Goal: Task Accomplishment & Management: Use online tool/utility

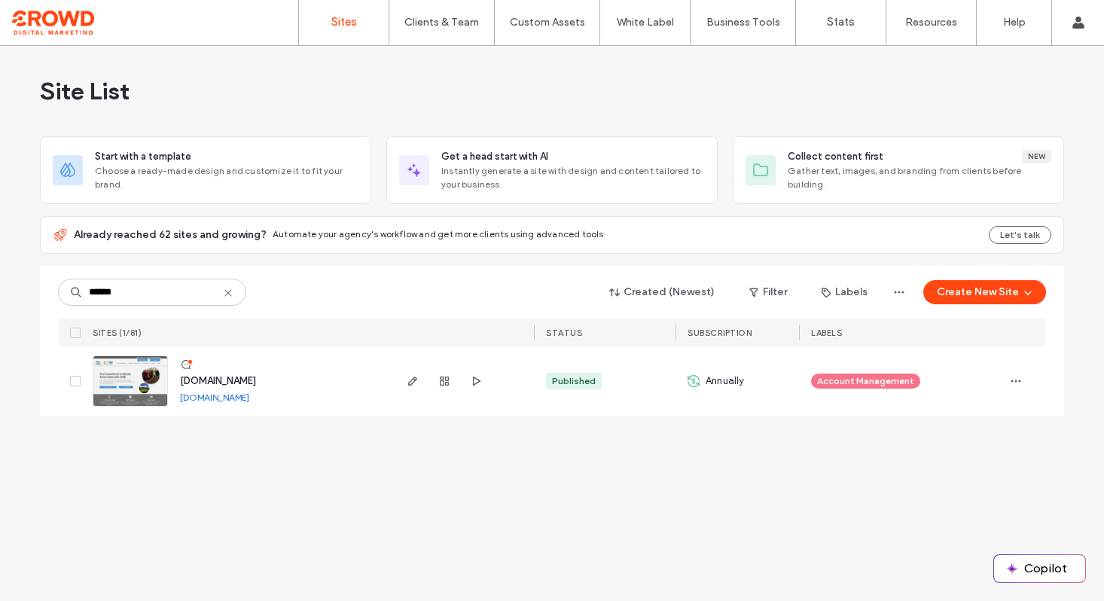
type input "******"
click at [112, 390] on img at bounding box center [130, 407] width 74 height 102
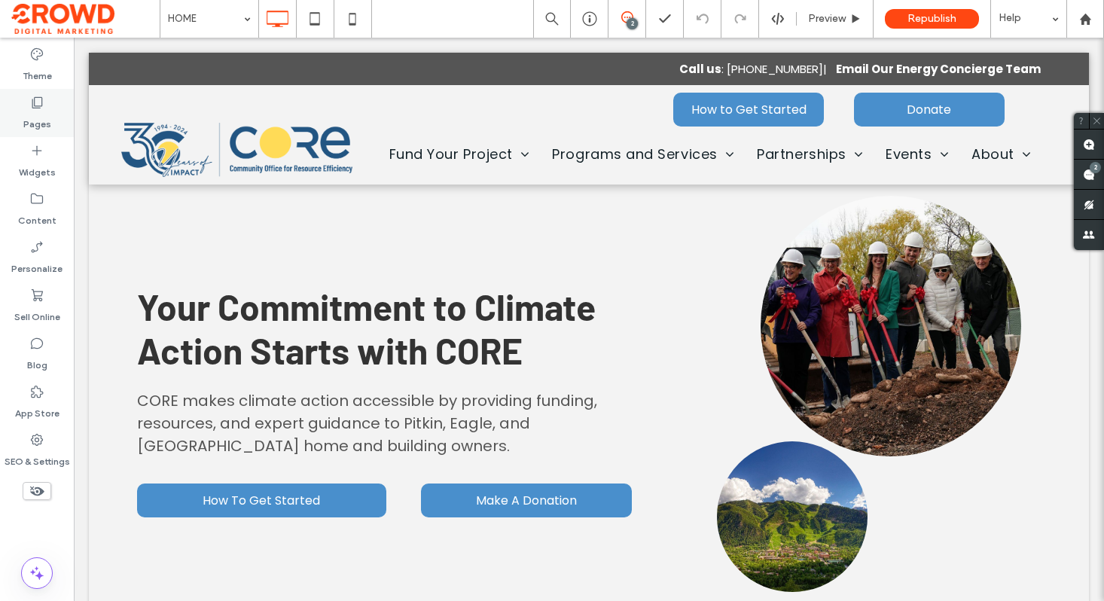
click at [29, 116] on label "Pages" at bounding box center [37, 120] width 28 height 21
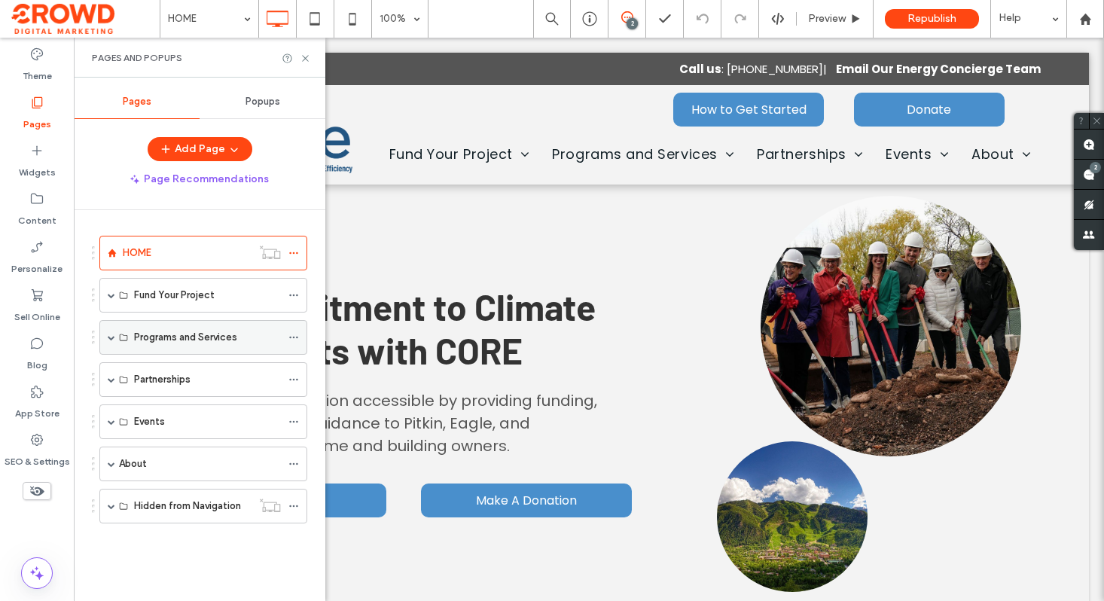
click at [110, 337] on span at bounding box center [112, 337] width 8 height 8
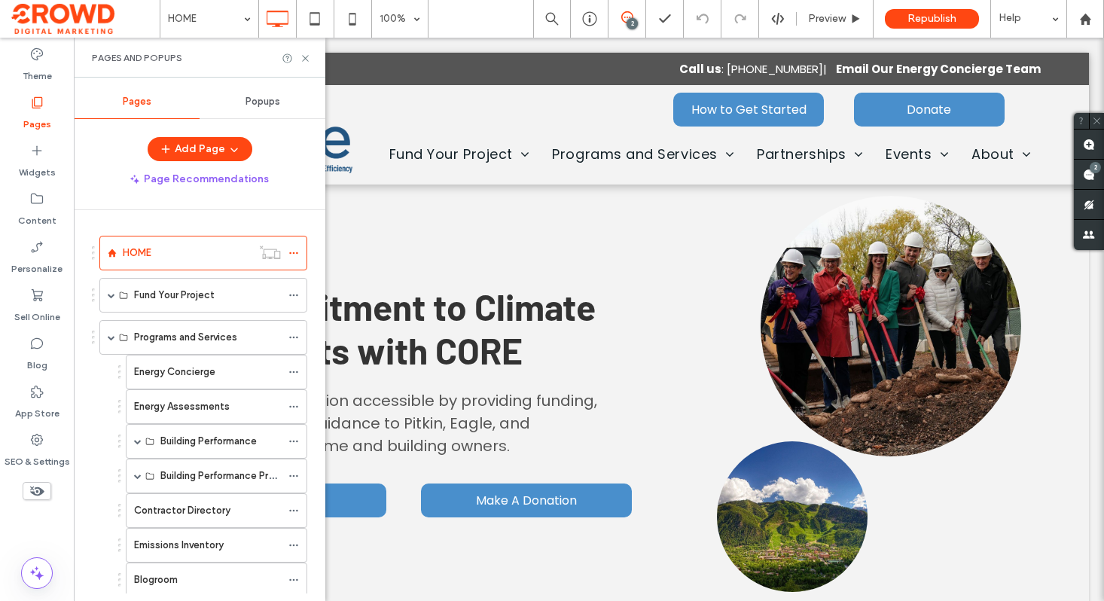
click at [202, 374] on label "Energy Concierge" at bounding box center [174, 371] width 81 height 26
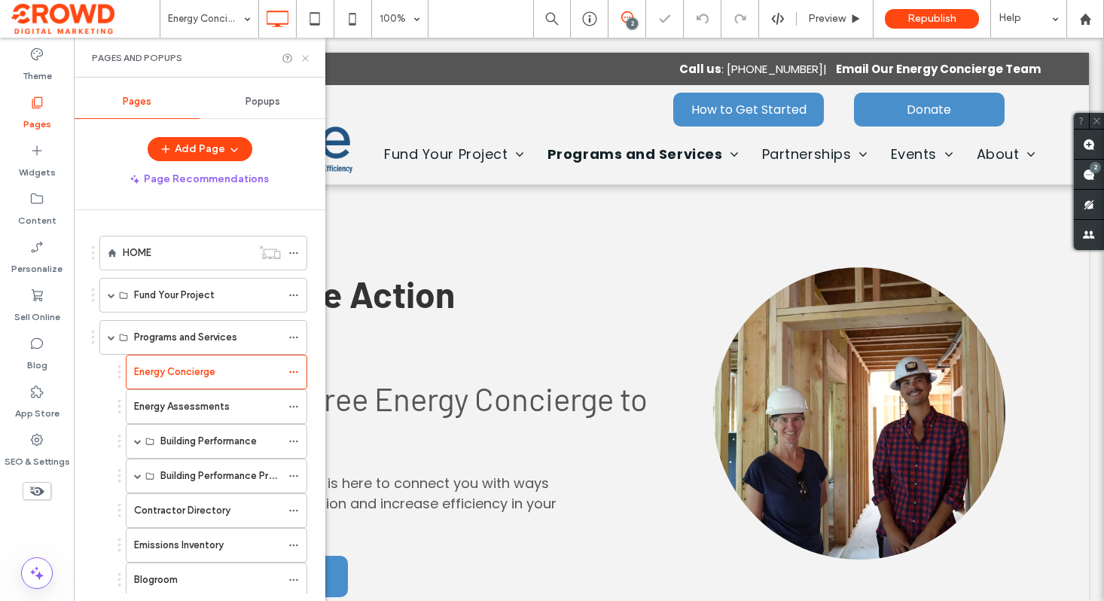
drag, startPoint x: 307, startPoint y: 56, endPoint x: 302, endPoint y: 103, distance: 47.0
click at [307, 56] on icon at bounding box center [305, 58] width 11 height 11
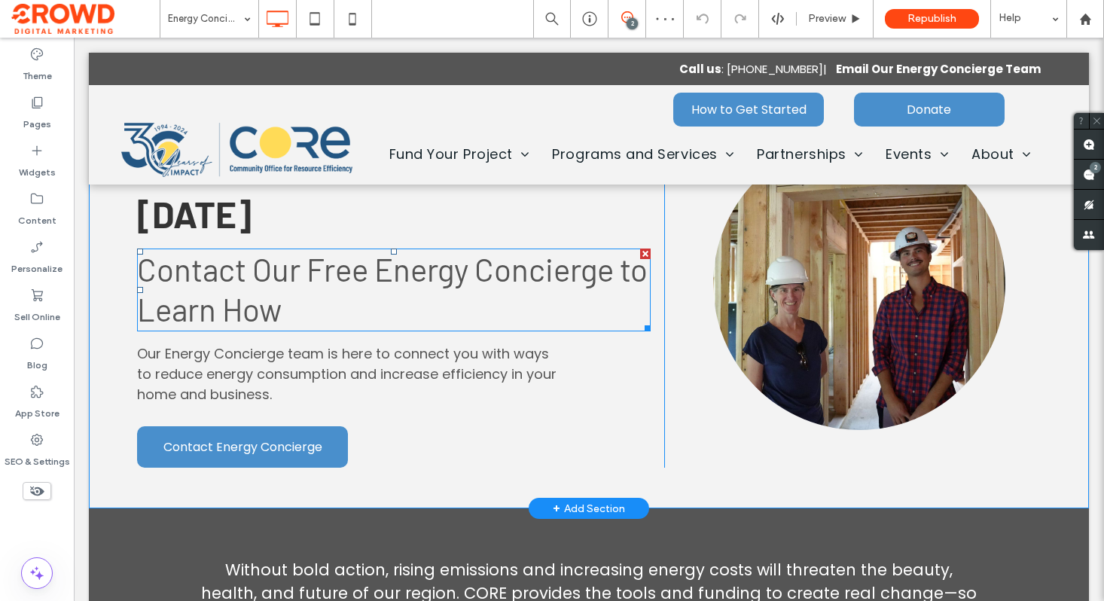
scroll to position [47, 0]
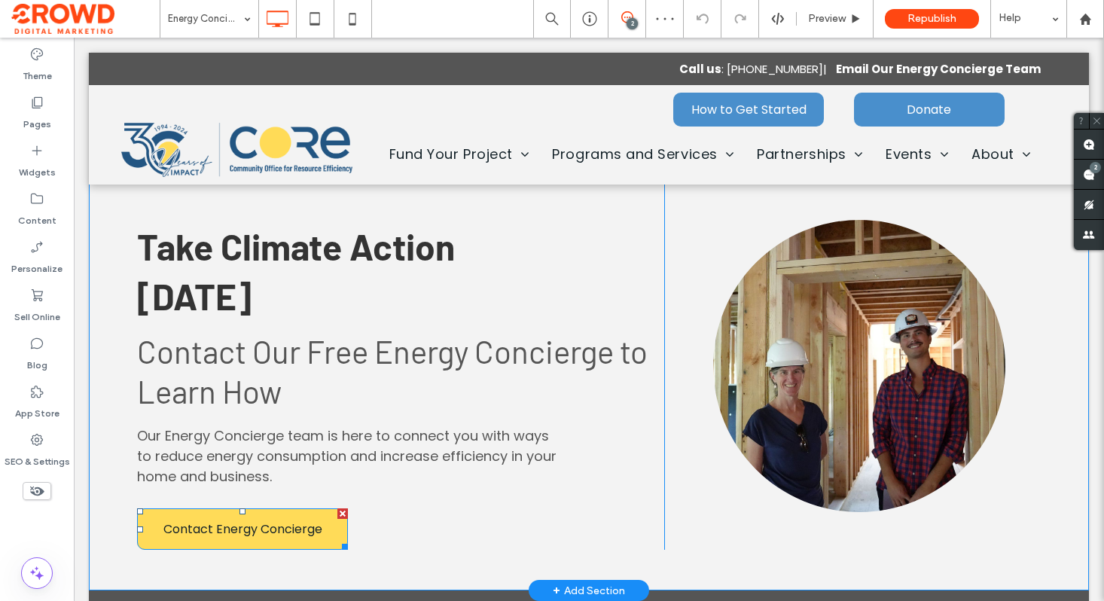
click at [249, 519] on span "Contact Energy Concierge" at bounding box center [242, 528] width 159 height 19
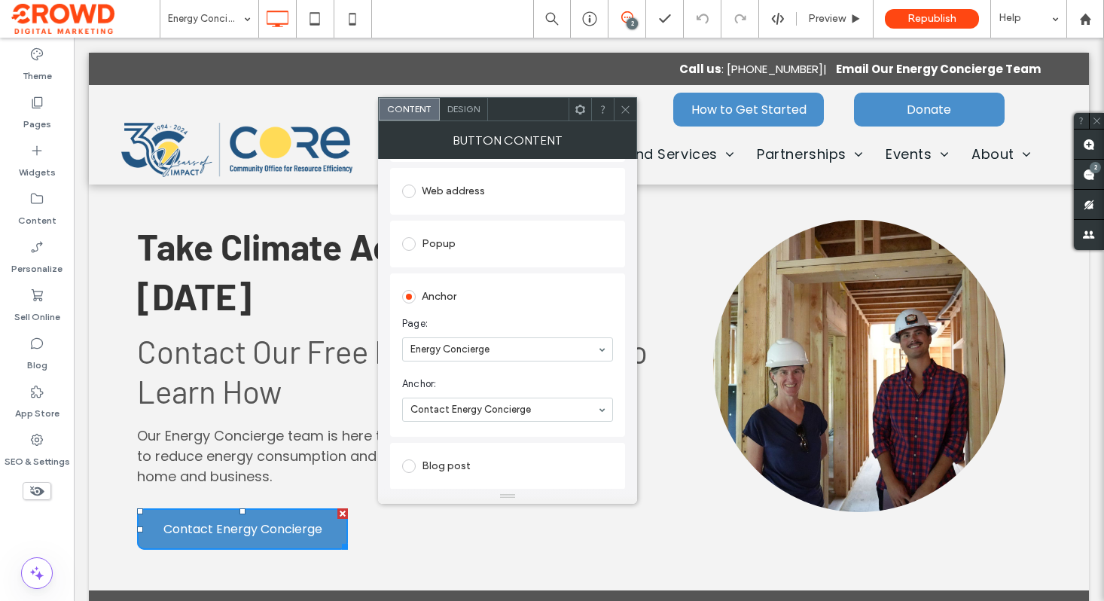
scroll to position [170, 0]
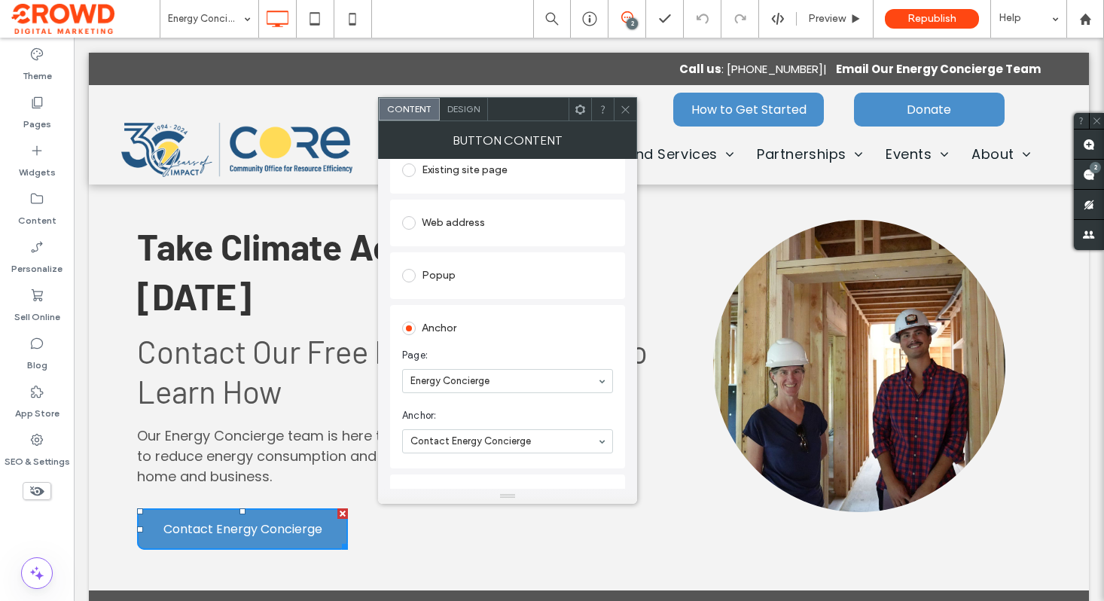
drag, startPoint x: 446, startPoint y: 206, endPoint x: 453, endPoint y: 211, distance: 8.6
click at [446, 206] on div "Web address" at bounding box center [507, 222] width 235 height 47
click at [458, 218] on div "Web address" at bounding box center [507, 223] width 211 height 24
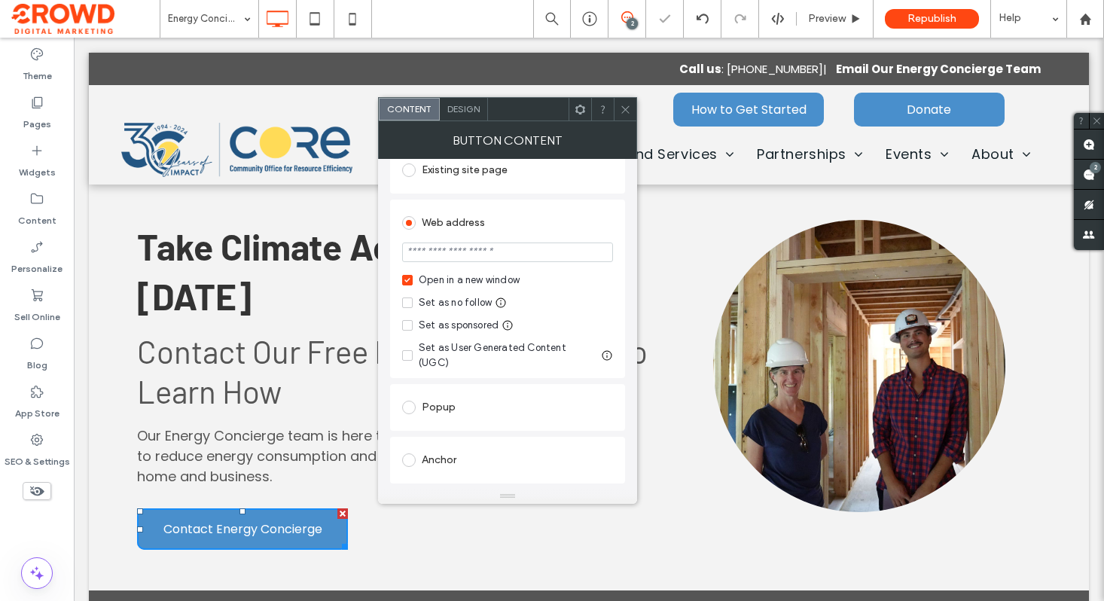
click at [483, 252] on input "url" at bounding box center [507, 252] width 211 height 20
paste input "**********"
type input "**********"
click at [542, 209] on div "Web address" at bounding box center [507, 221] width 211 height 28
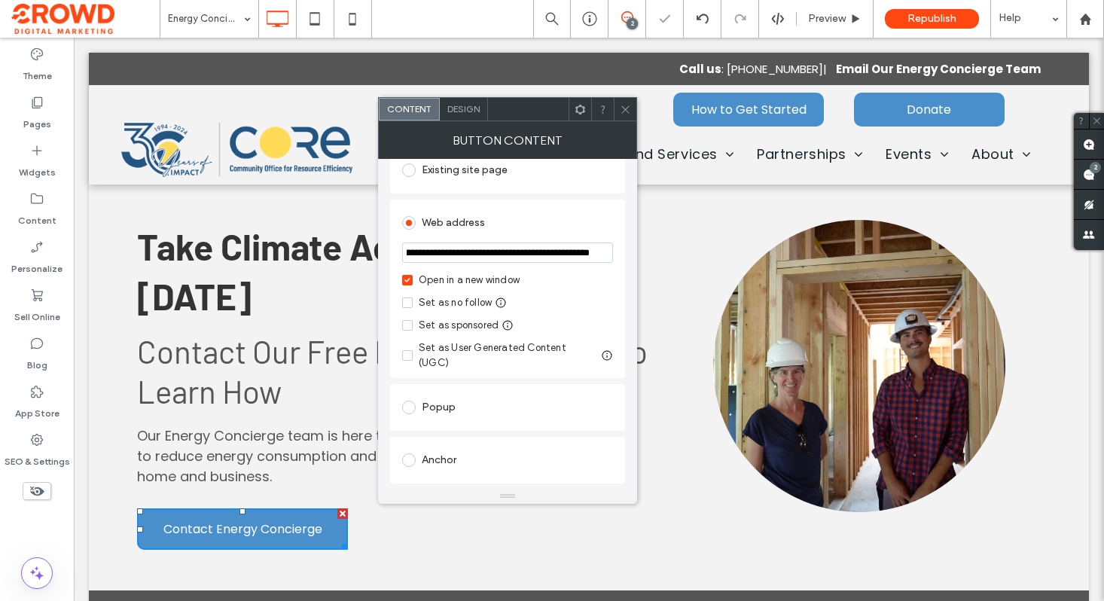
scroll to position [0, 0]
click at [627, 109] on icon at bounding box center [625, 109] width 11 height 11
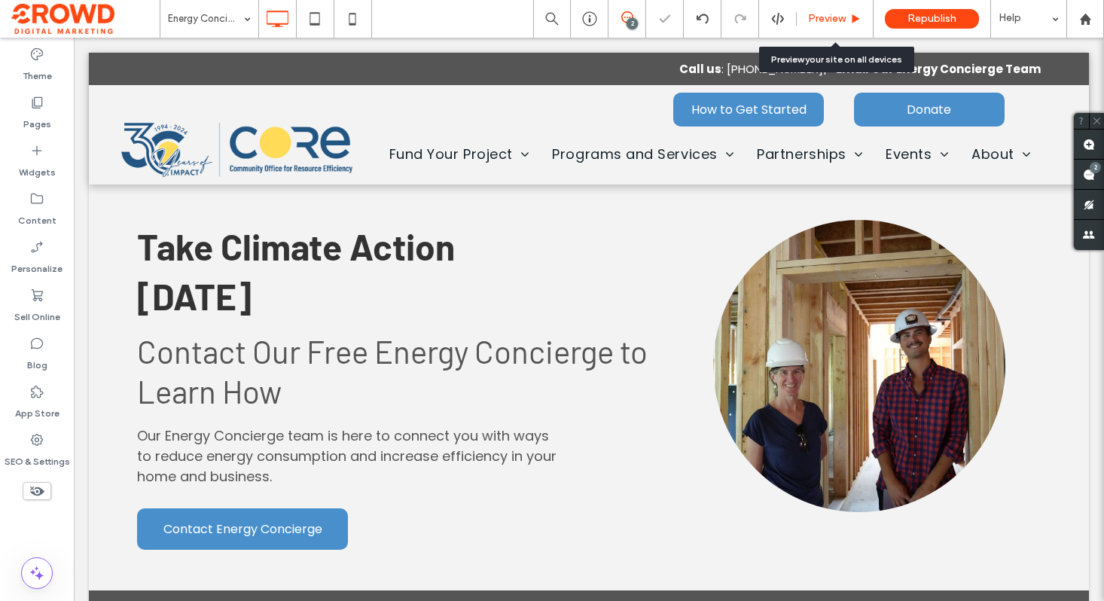
click at [817, 26] on div "Preview" at bounding box center [834, 19] width 77 height 38
click at [867, 9] on div "Preview" at bounding box center [834, 19] width 77 height 38
click at [833, 23] on span "Preview" at bounding box center [827, 19] width 38 height 12
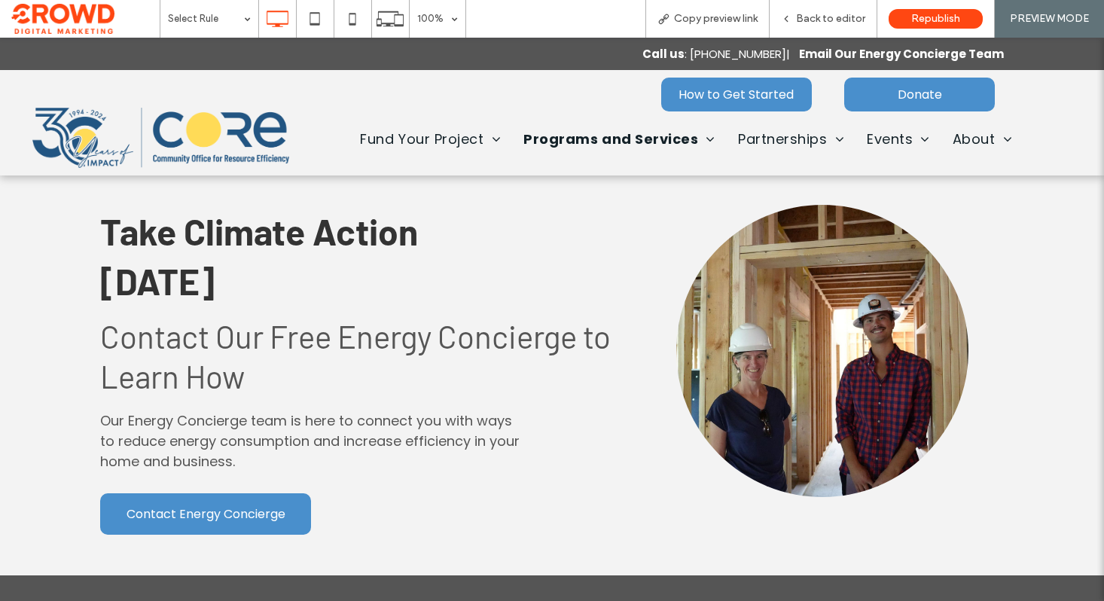
click at [141, 132] on img at bounding box center [160, 138] width 257 height 60
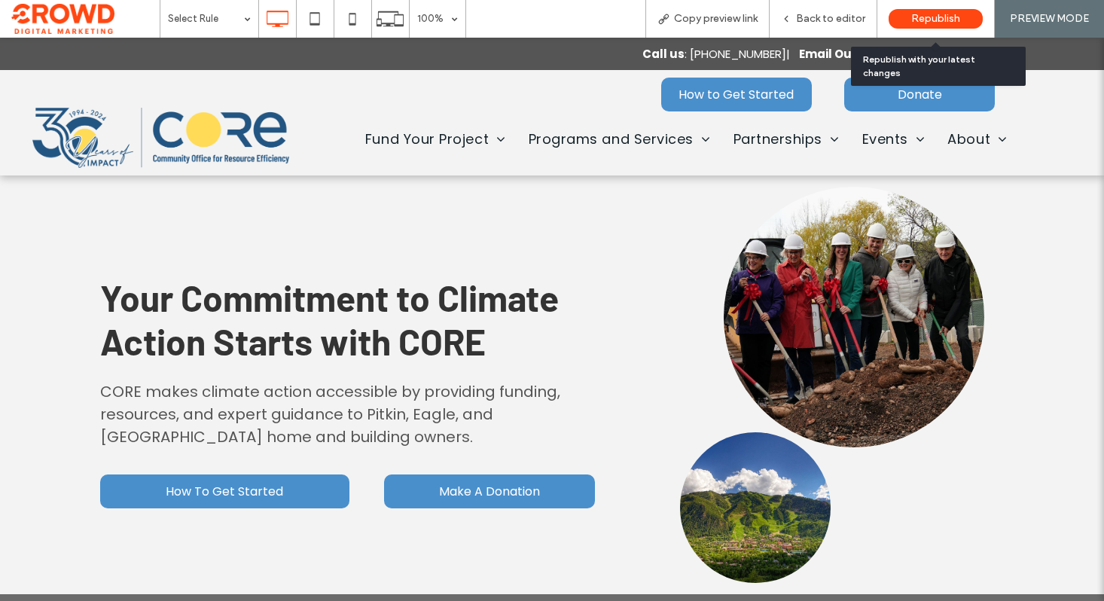
click at [949, 20] on span "Republish" at bounding box center [935, 19] width 49 height 12
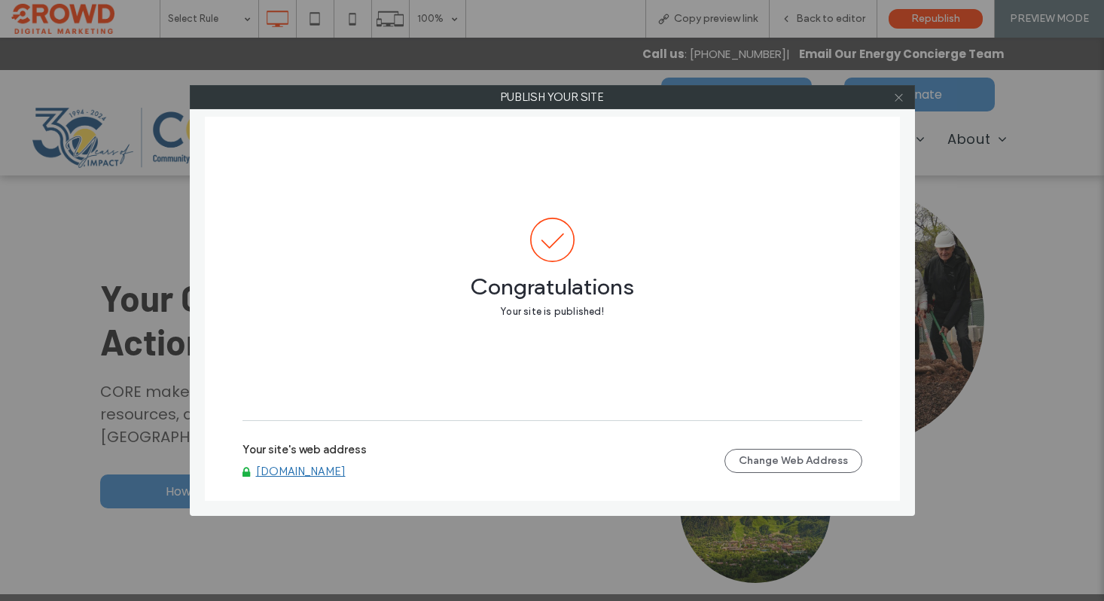
click at [897, 96] on icon at bounding box center [898, 97] width 11 height 11
